Goal: Information Seeking & Learning: Find contact information

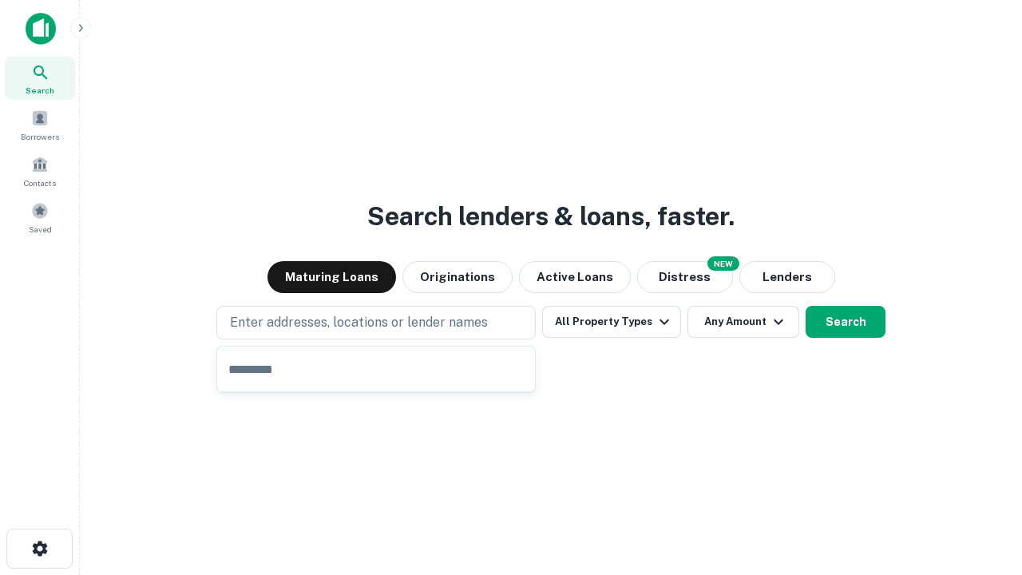
type input "**********"
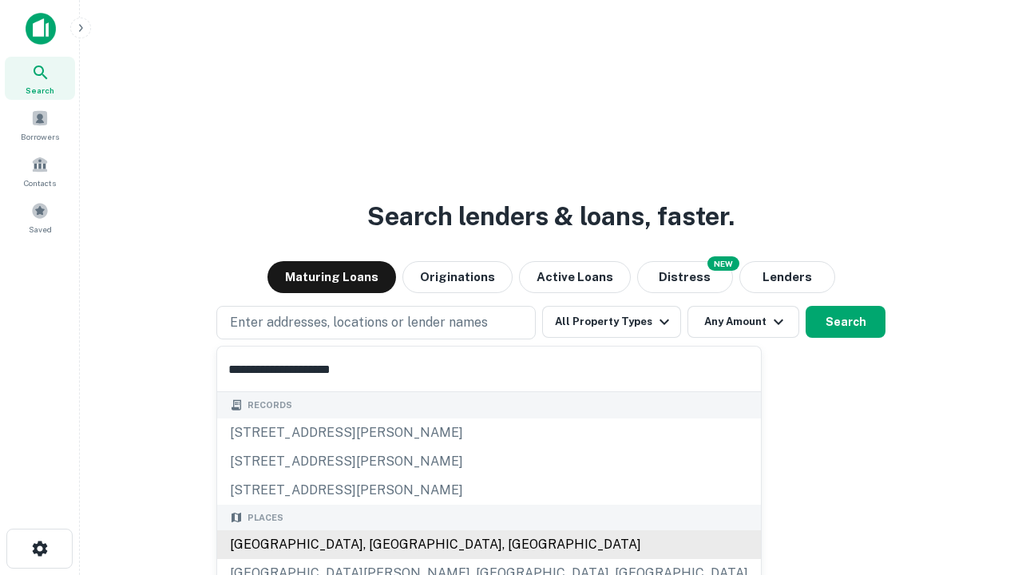
click at [382, 544] on div "Santa Monica, CA, USA" at bounding box center [489, 544] width 544 height 29
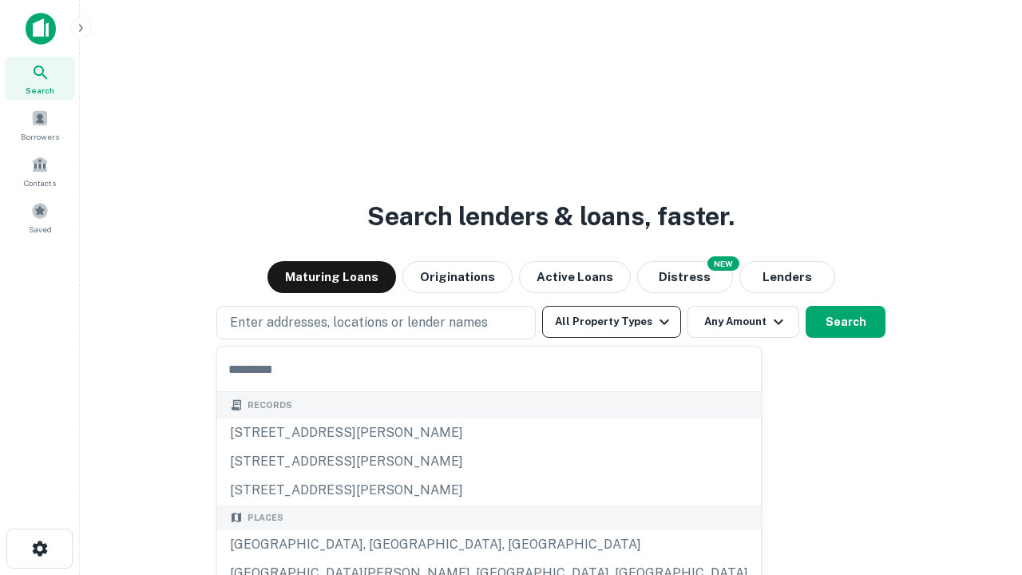
click at [612, 322] on button "All Property Types" at bounding box center [611, 322] width 139 height 32
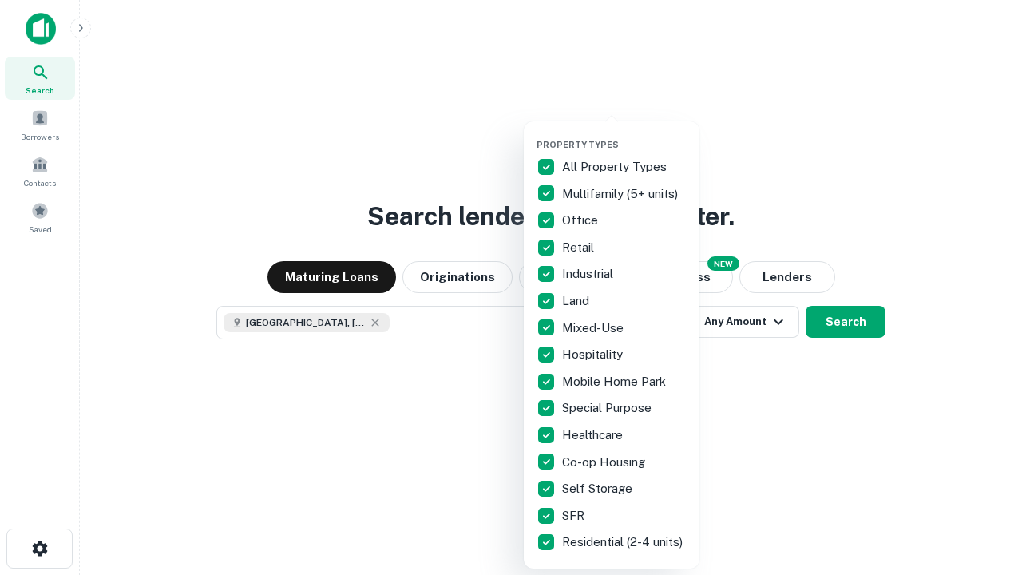
click at [624, 134] on button "button" at bounding box center [624, 134] width 176 height 1
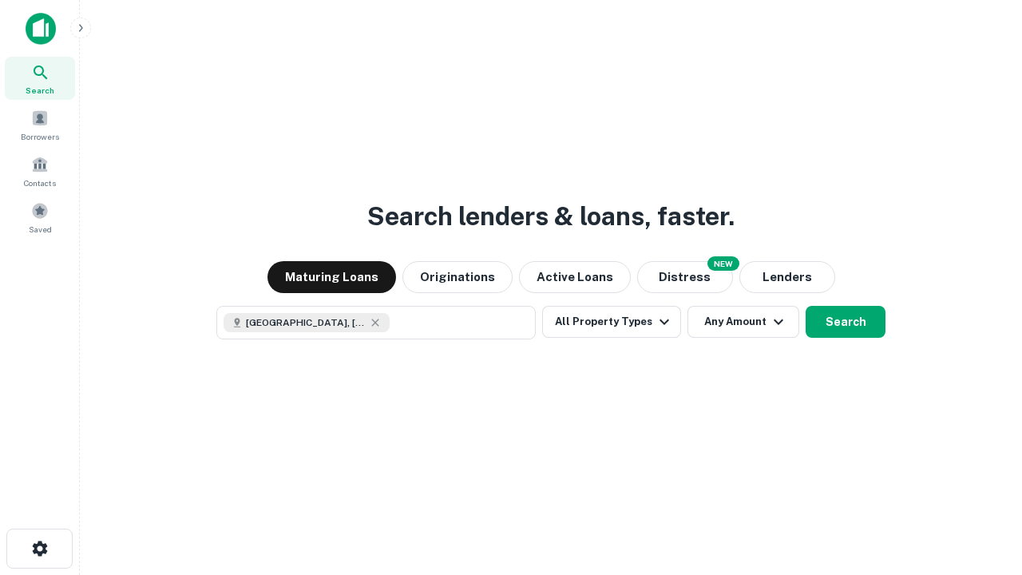
scroll to position [26, 0]
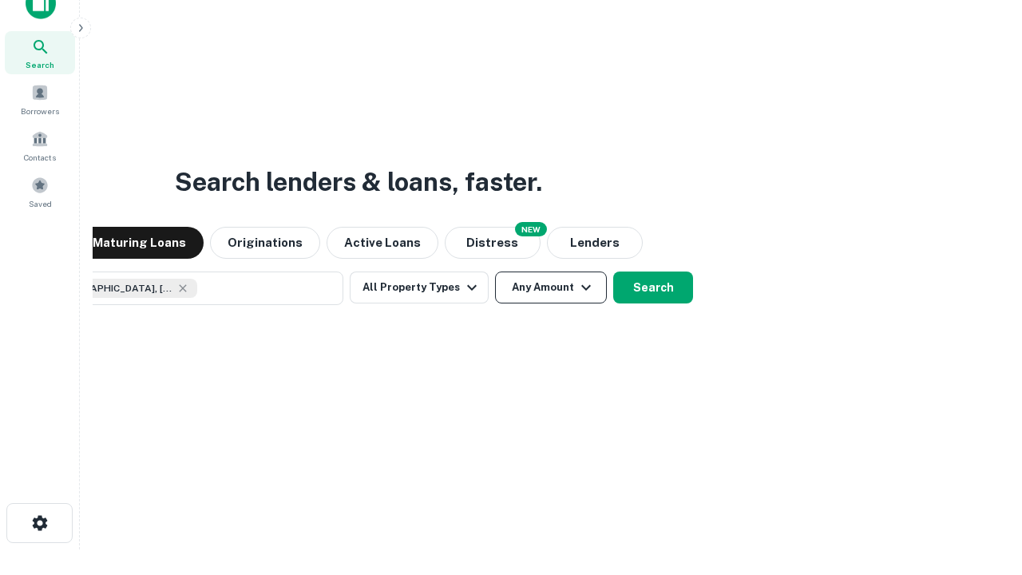
click at [495, 271] on button "Any Amount" at bounding box center [551, 287] width 112 height 32
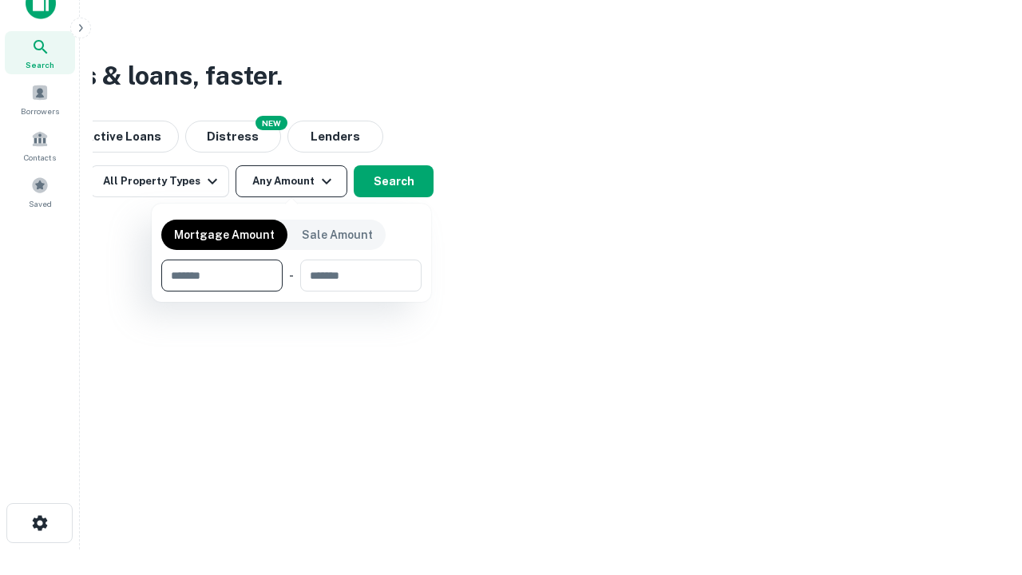
type input "*******"
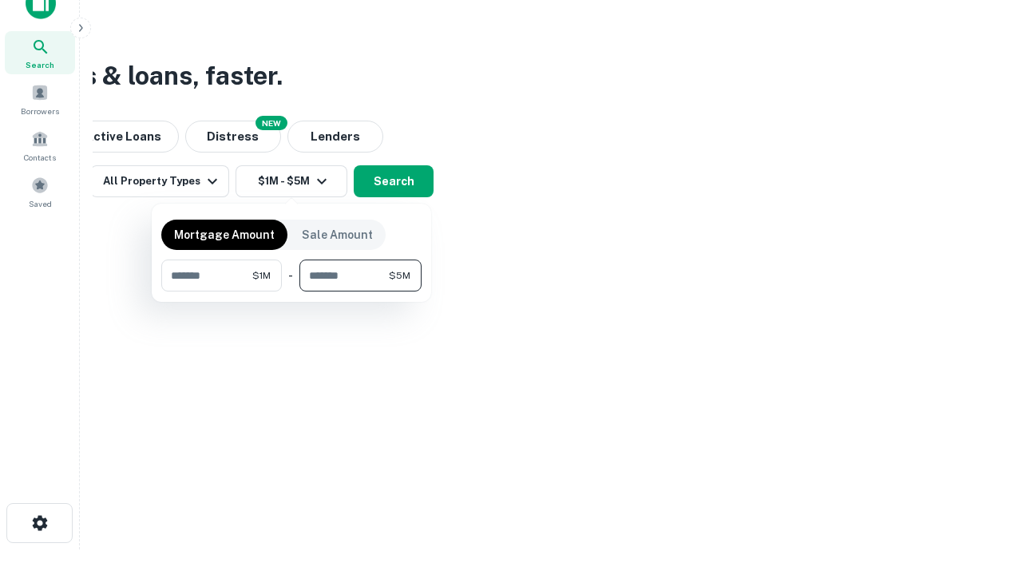
type input "*******"
click at [291, 291] on button "button" at bounding box center [291, 291] width 260 height 1
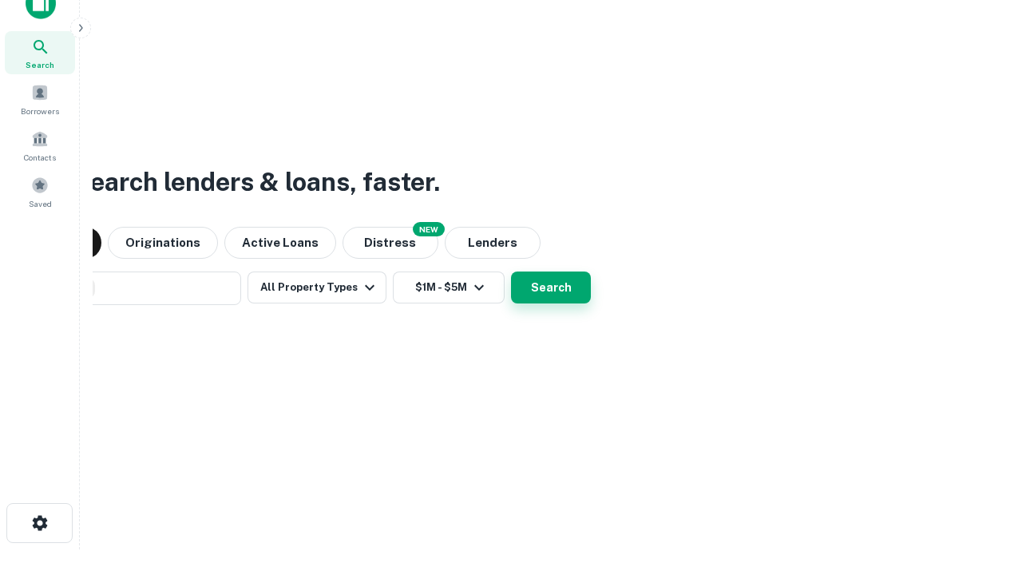
click at [511, 271] on button "Search" at bounding box center [551, 287] width 80 height 32
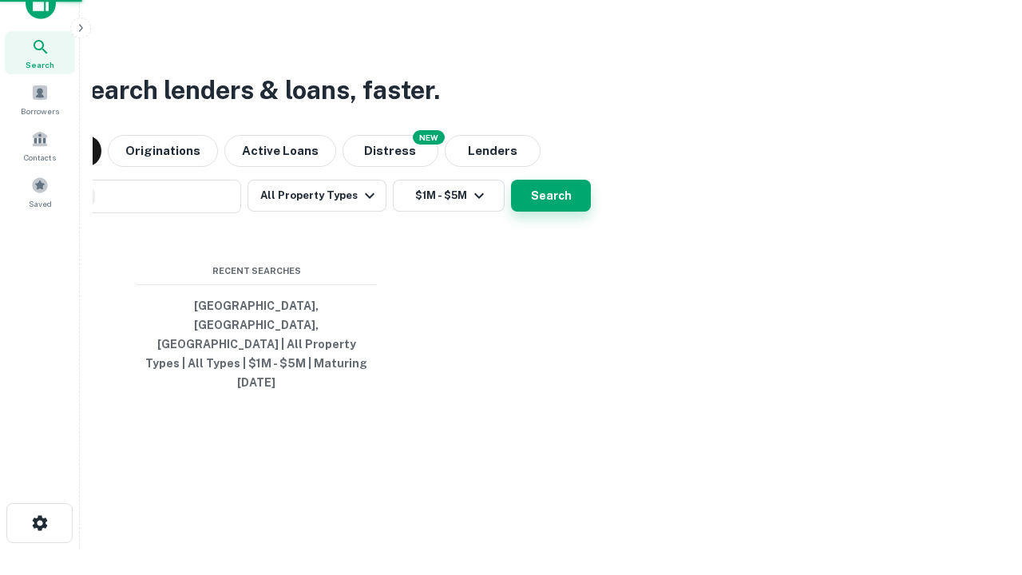
scroll to position [42, 452]
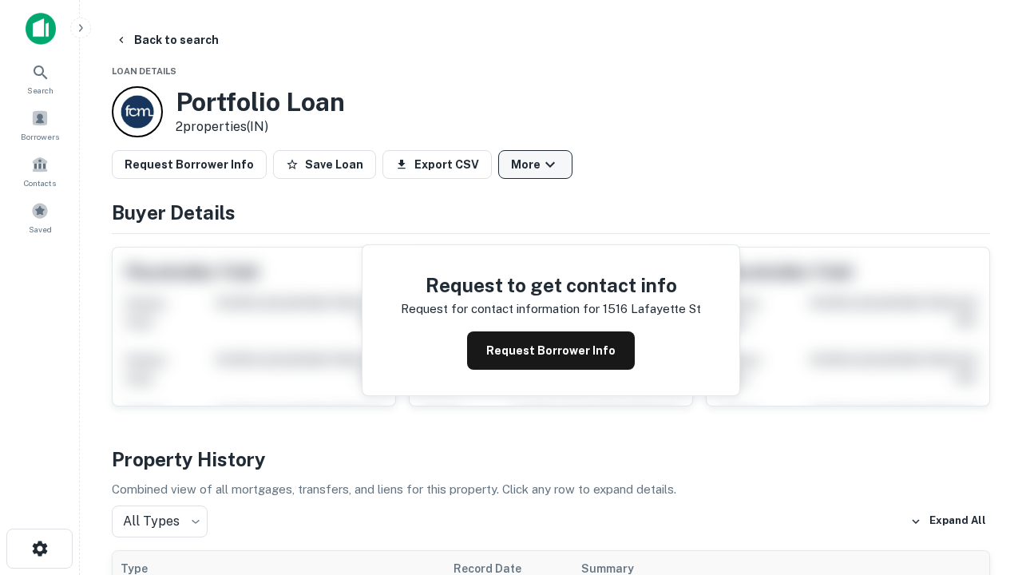
click at [535, 164] on button "More" at bounding box center [535, 164] width 74 height 29
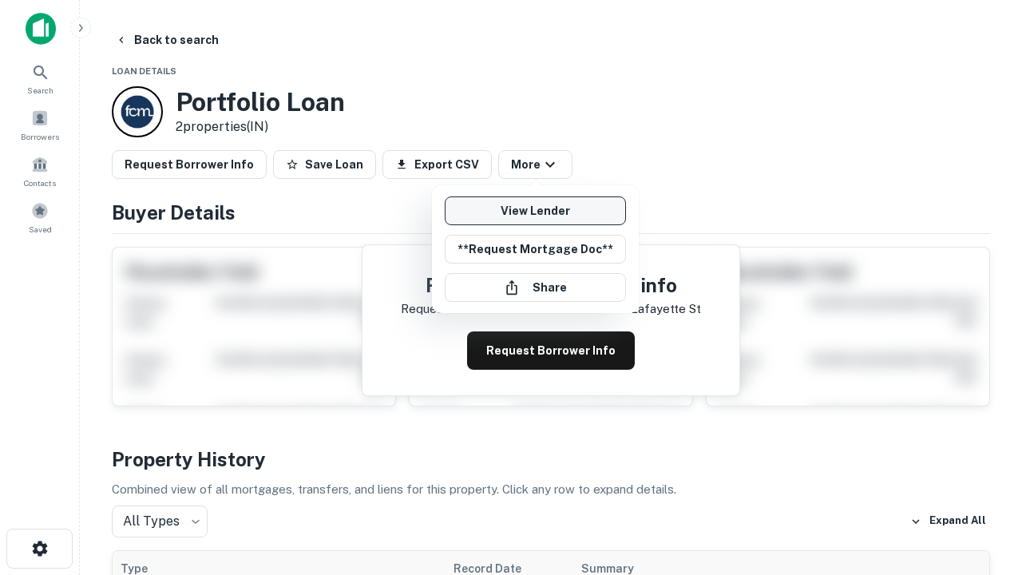
click at [535, 211] on link "View Lender" at bounding box center [535, 210] width 181 height 29
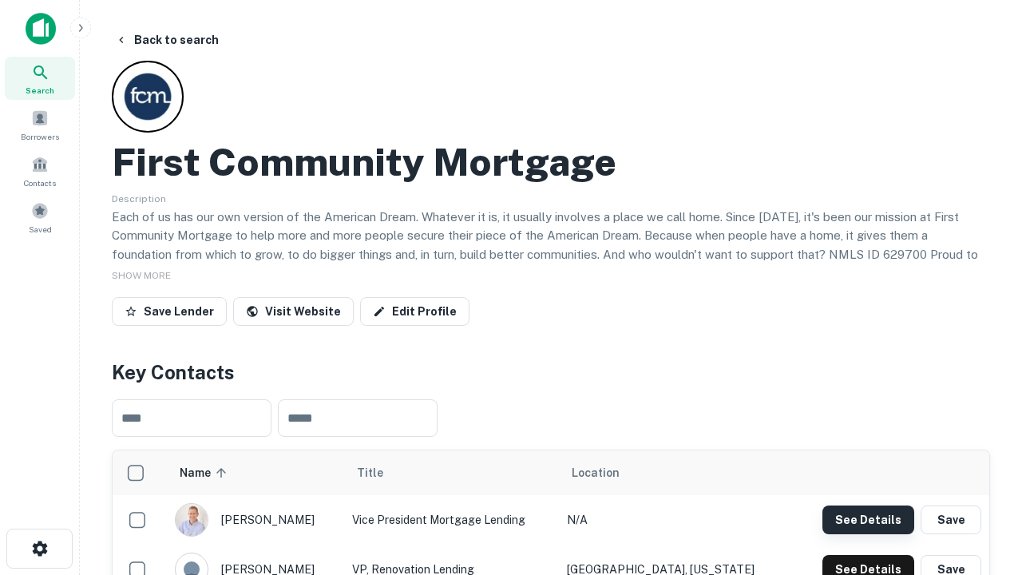
click at [868, 519] on button "See Details" at bounding box center [868, 519] width 92 height 29
click at [39, 548] on icon "button" at bounding box center [39, 548] width 19 height 19
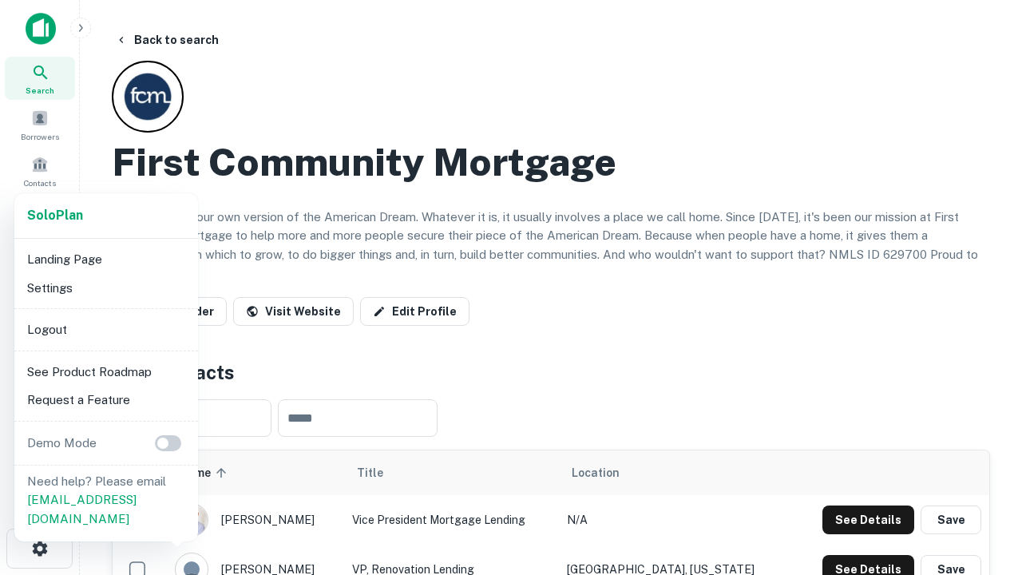
click at [105, 329] on li "Logout" at bounding box center [106, 329] width 171 height 29
